Goal: Transaction & Acquisition: Download file/media

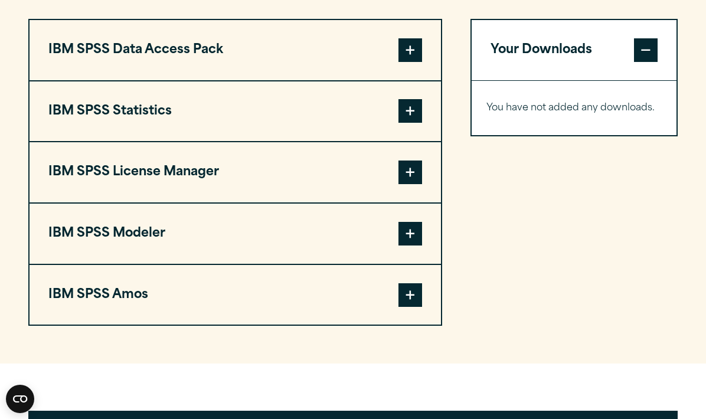
scroll to position [898, 0]
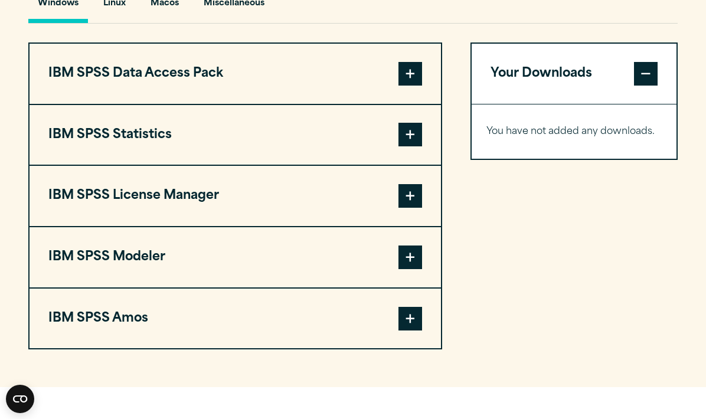
click at [398, 146] on span at bounding box center [410, 135] width 24 height 24
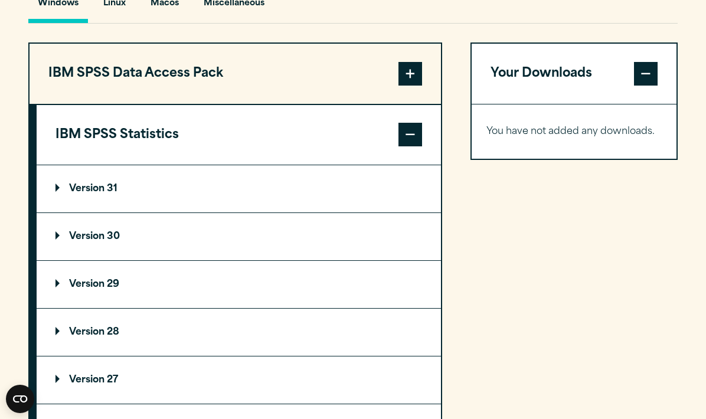
click at [79, 241] on p "Version 30" at bounding box center [87, 236] width 64 height 9
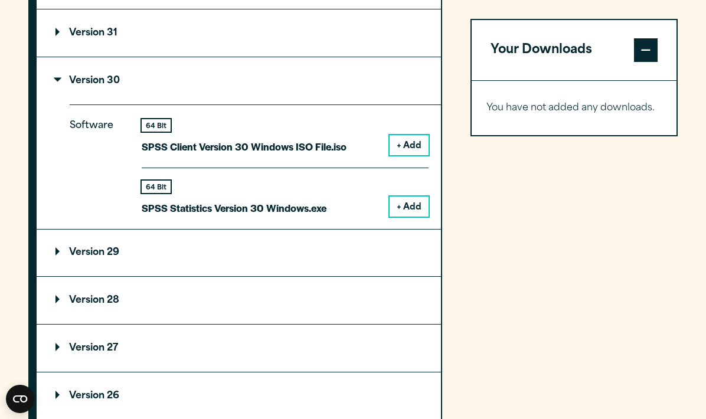
scroll to position [1057, 0]
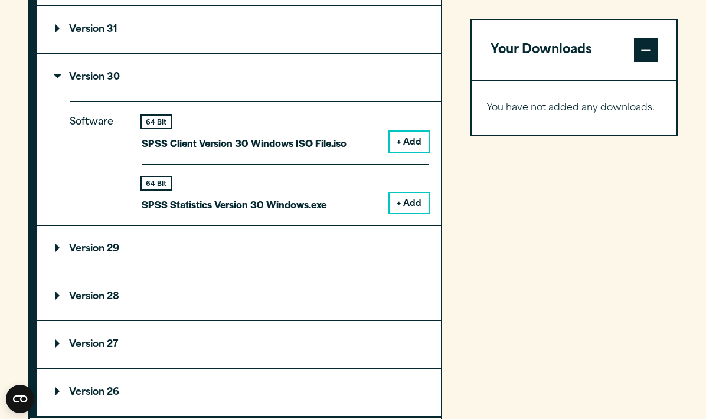
click at [105, 82] on p "Version 30" at bounding box center [87, 77] width 64 height 9
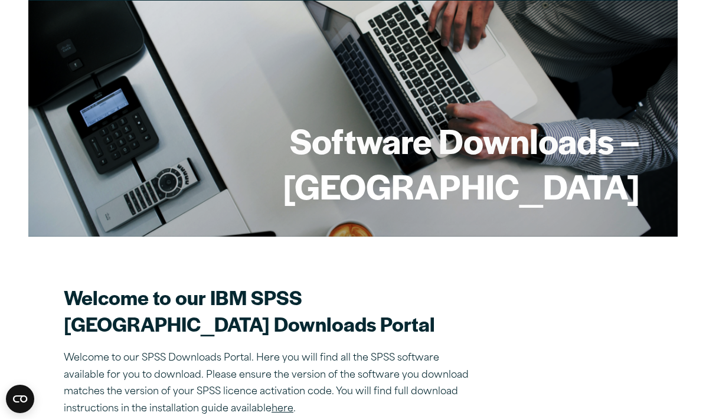
scroll to position [87, 0]
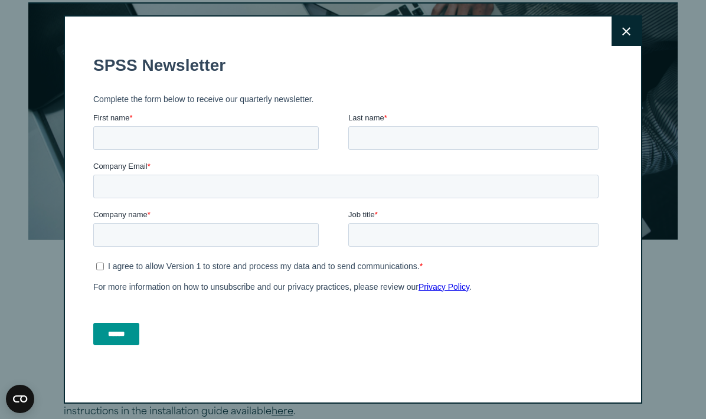
click at [628, 36] on button "Close" at bounding box center [626, 32] width 30 height 30
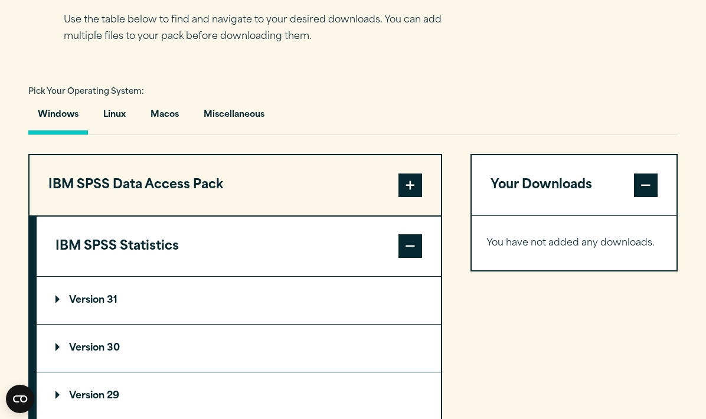
scroll to position [782, 0]
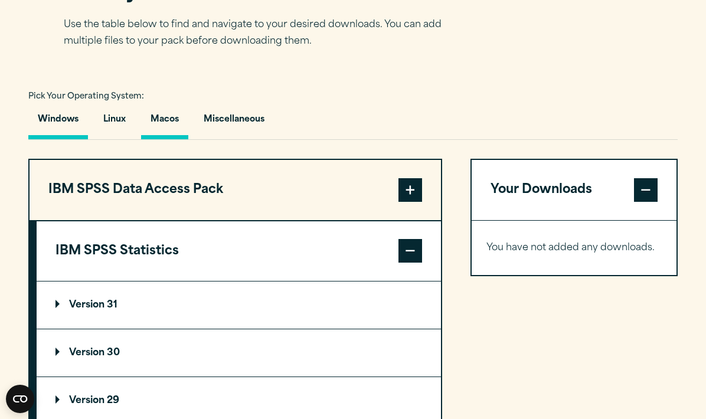
click at [172, 139] on button "Macos" at bounding box center [164, 123] width 47 height 34
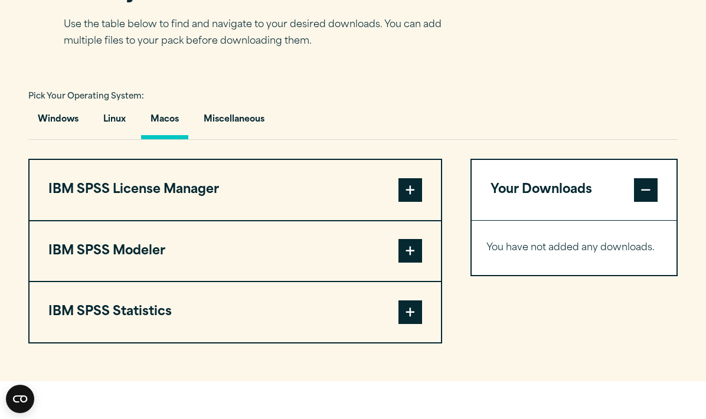
click at [185, 342] on button "IBM SPSS Statistics" at bounding box center [235, 312] width 411 height 60
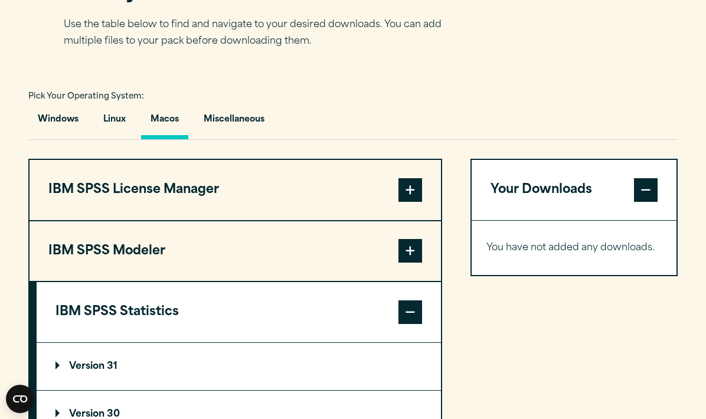
scroll to position [915, 0]
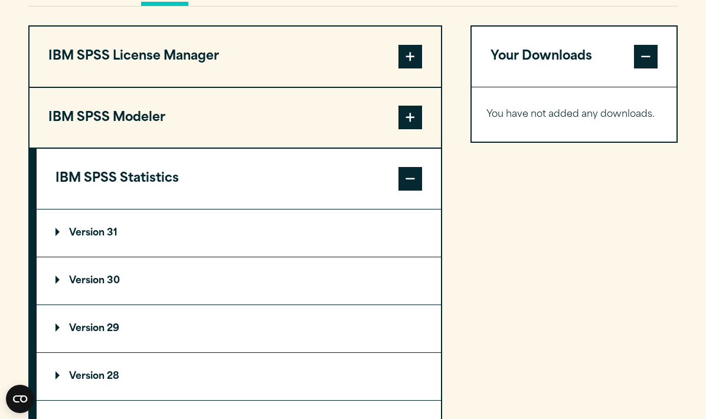
click at [103, 304] on summary "Version 30" at bounding box center [239, 280] width 404 height 47
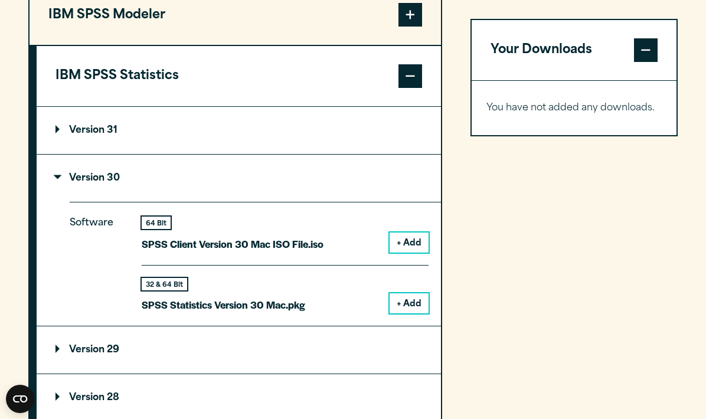
scroll to position [1027, 0]
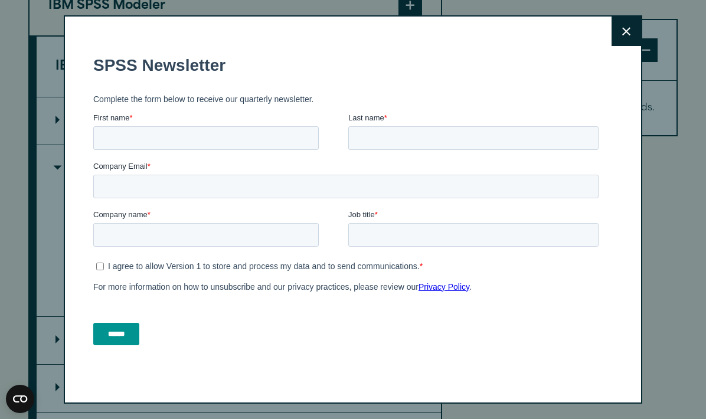
click at [624, 30] on icon at bounding box center [626, 31] width 8 height 8
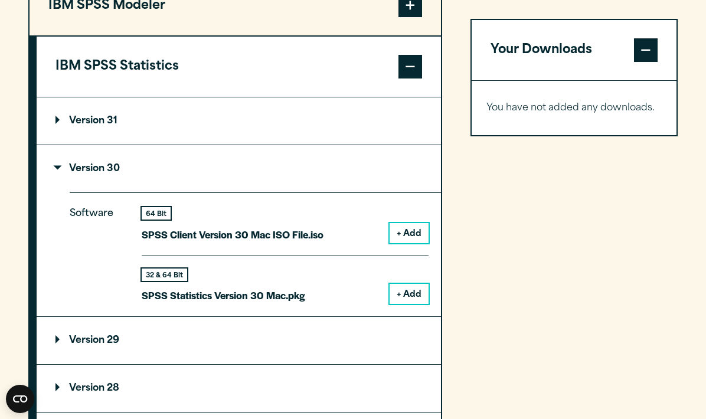
click at [418, 304] on button "+ Add" at bounding box center [408, 294] width 39 height 20
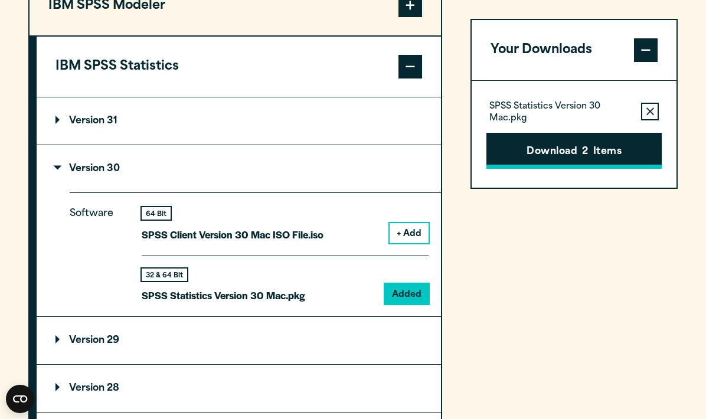
click at [536, 149] on button "Download 2 Items" at bounding box center [573, 151] width 175 height 37
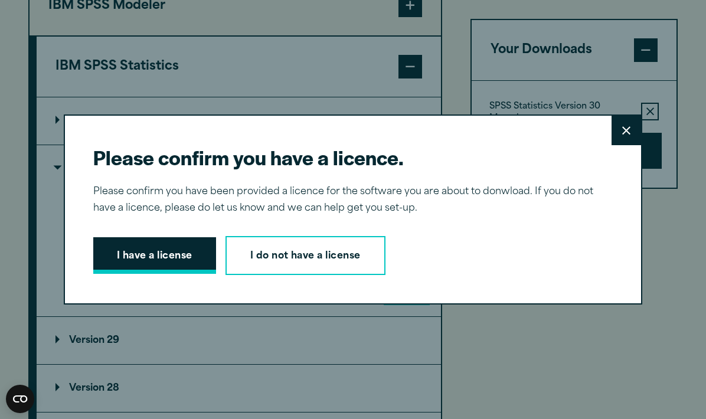
click at [193, 264] on button "I have a license" at bounding box center [154, 255] width 123 height 37
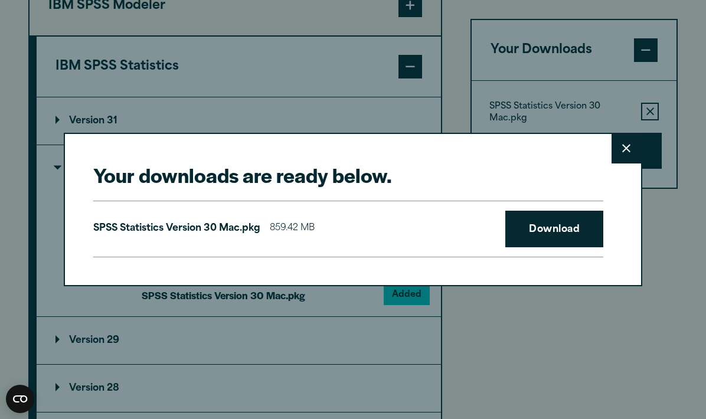
click at [624, 155] on button "Close" at bounding box center [626, 149] width 30 height 30
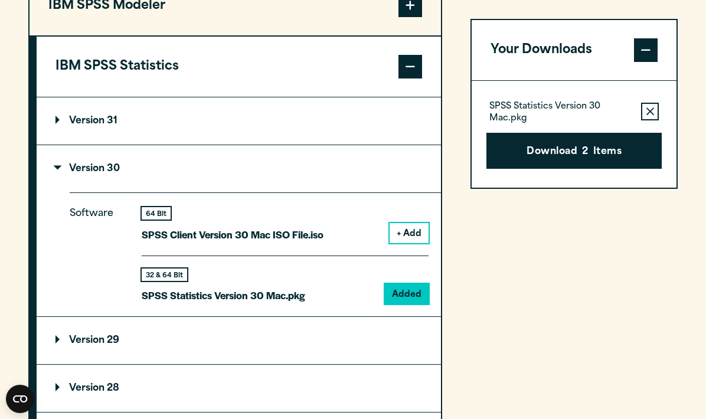
click at [594, 103] on p "SPSS Statistics Version 30 Mac.pkg" at bounding box center [560, 113] width 142 height 24
click at [485, 200] on div "Your Downloads SPSS Statistics Version 30 Mac.pkg Remove this item from your so…" at bounding box center [573, 211] width 207 height 596
click at [538, 155] on button "Download 2 Items" at bounding box center [573, 151] width 175 height 37
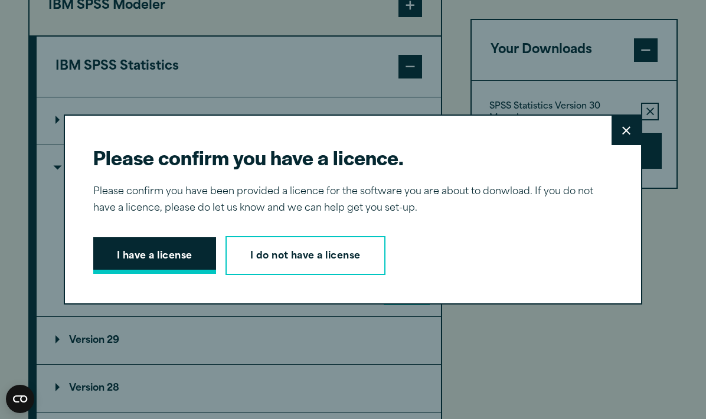
click at [198, 238] on button "I have a license" at bounding box center [154, 255] width 123 height 37
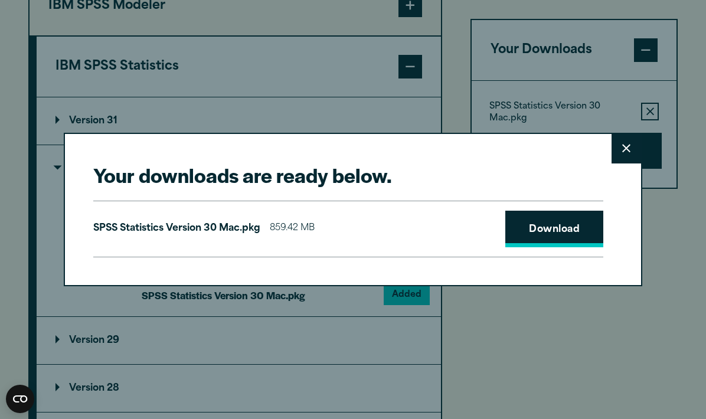
click at [553, 233] on link "Download" at bounding box center [554, 229] width 98 height 37
click at [529, 123] on div "Your downloads are ready below. Close SPSS Statistics Version 30 Mac.pkg 859.42…" at bounding box center [353, 209] width 706 height 419
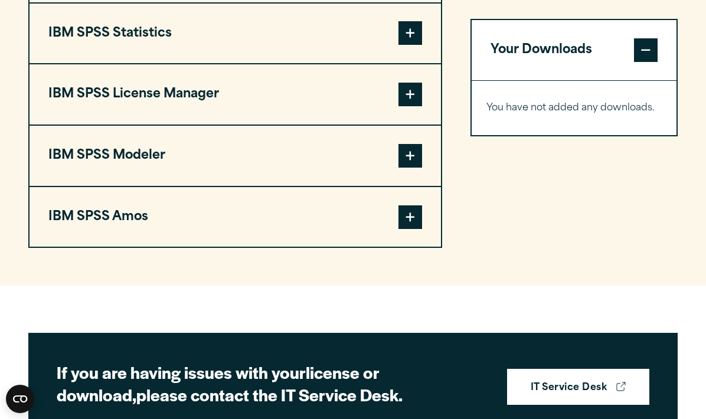
scroll to position [1027, 0]
